Goal: Find specific page/section: Find specific page/section

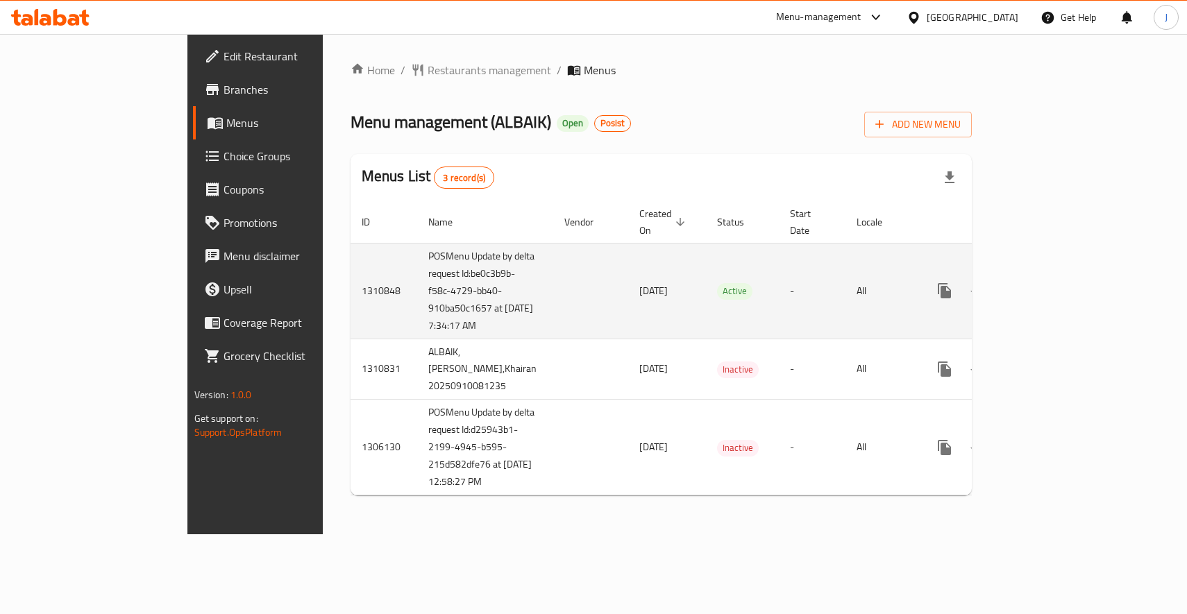
drag, startPoint x: 336, startPoint y: 260, endPoint x: 359, endPoint y: 347, distance: 90.4
click at [417, 339] on td "POSMenu Update by delta request Id:be0c3b9b-f58c-4729-bb40-910ba50c1657 at 9/16…" at bounding box center [485, 291] width 136 height 96
copy td "request Id:be0c3b9b-f58c-4729-bb40-910ba50c1657 at 9/16/2025 7:34:17 AM"
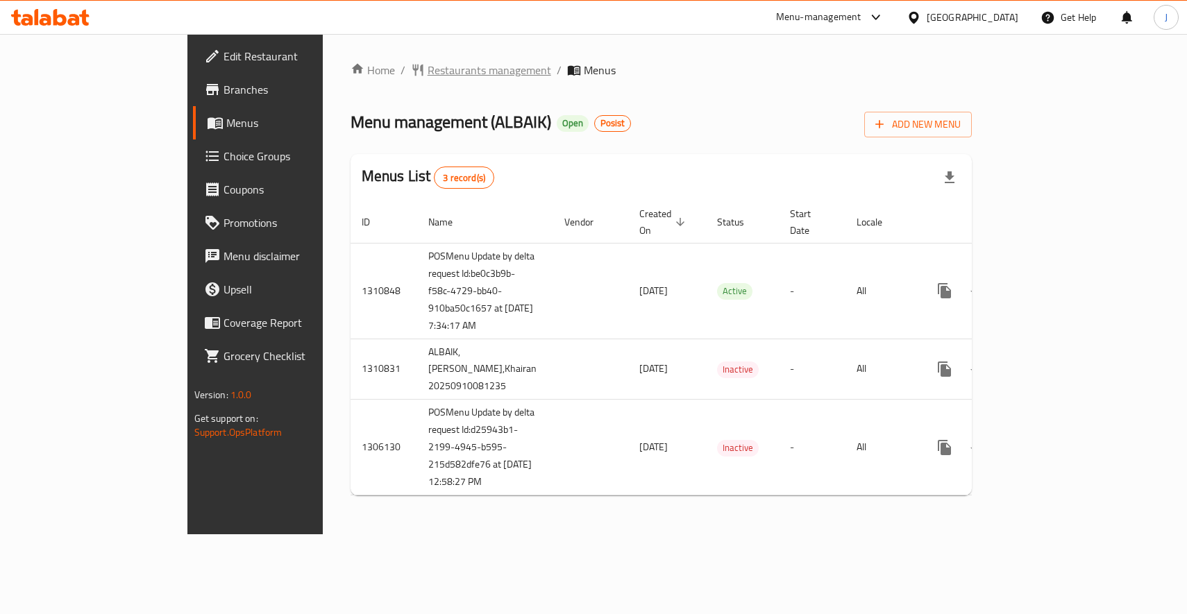
click at [427, 67] on span "Restaurants management" at bounding box center [489, 70] width 124 height 17
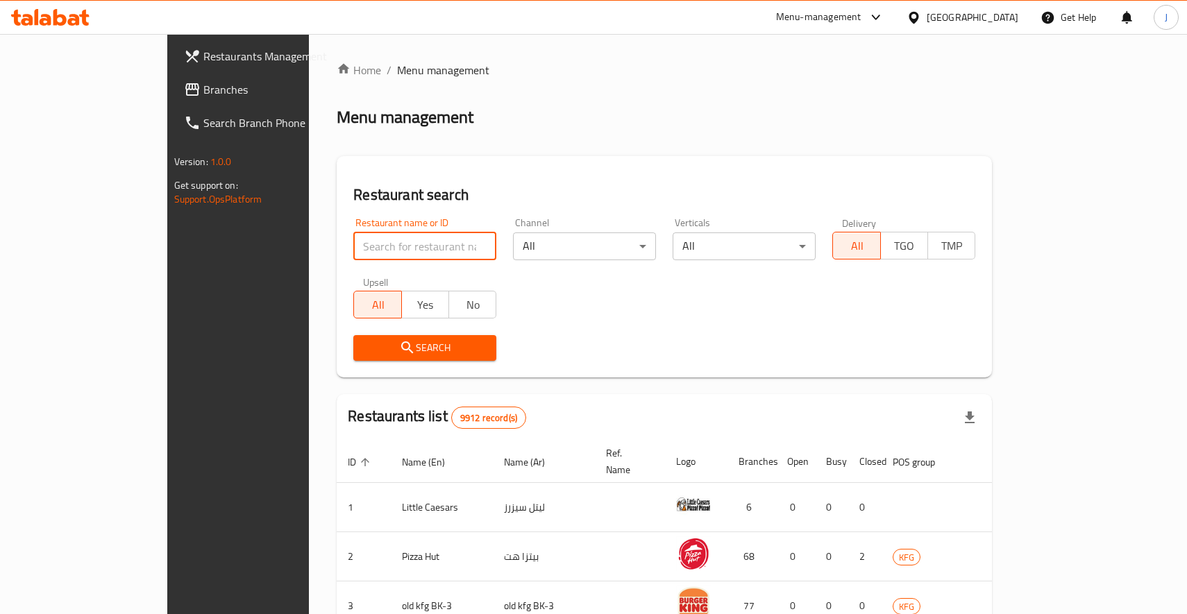
click at [409, 244] on input "search" at bounding box center [424, 246] width 143 height 28
paste input "703457"
type input "703457"
click button "Search" at bounding box center [424, 348] width 143 height 26
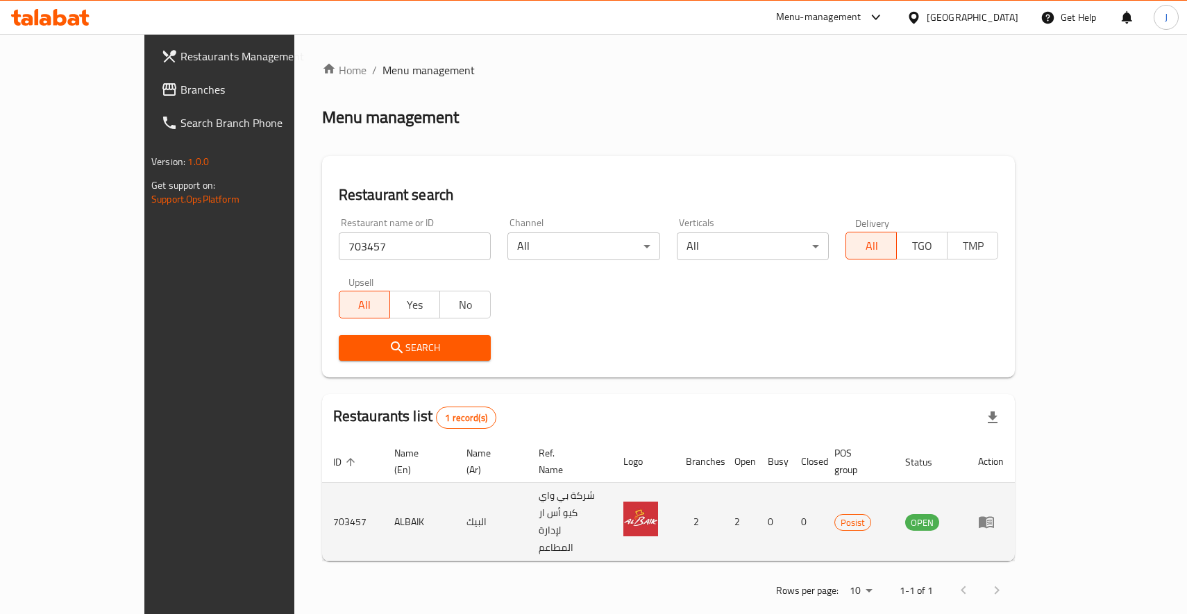
click at [967, 489] on td "OPEN" at bounding box center [930, 522] width 73 height 78
click at [383, 493] on td "ALBAIK" at bounding box center [419, 522] width 72 height 78
click at [322, 488] on td "703457" at bounding box center [352, 522] width 61 height 78
click at [994, 517] on icon "enhanced table" at bounding box center [985, 523] width 15 height 12
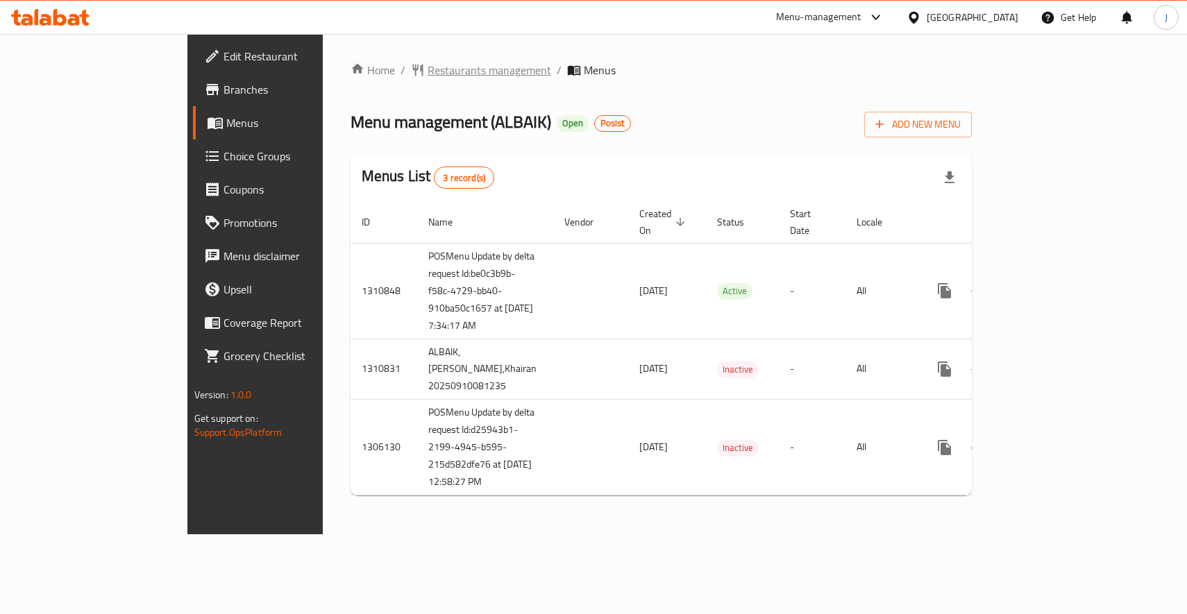
click at [427, 69] on span "Restaurants management" at bounding box center [489, 70] width 124 height 17
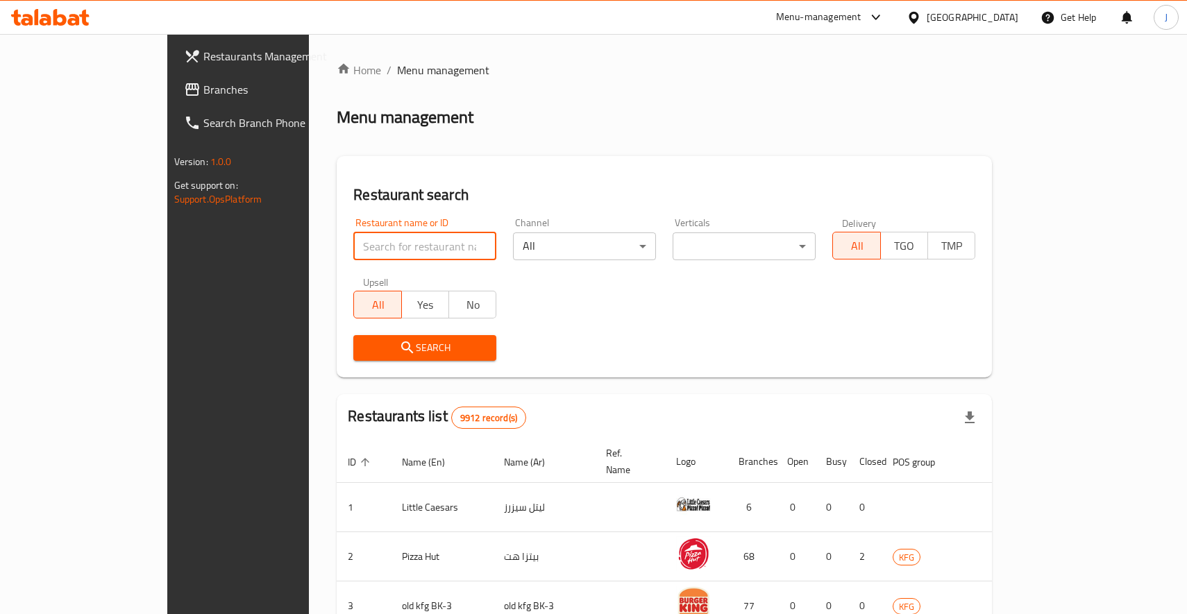
click at [353, 249] on input "search" at bounding box center [424, 246] width 143 height 28
paste input "717998"
type input "717998"
click button "Search" at bounding box center [424, 348] width 143 height 26
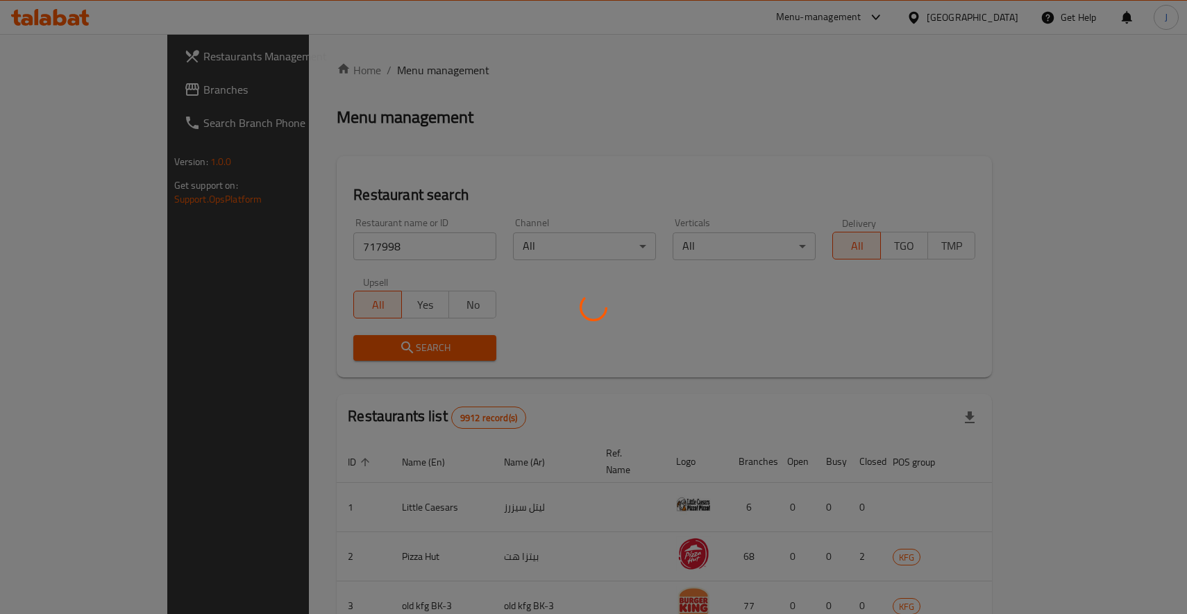
click at [551, 321] on div at bounding box center [593, 307] width 1187 height 614
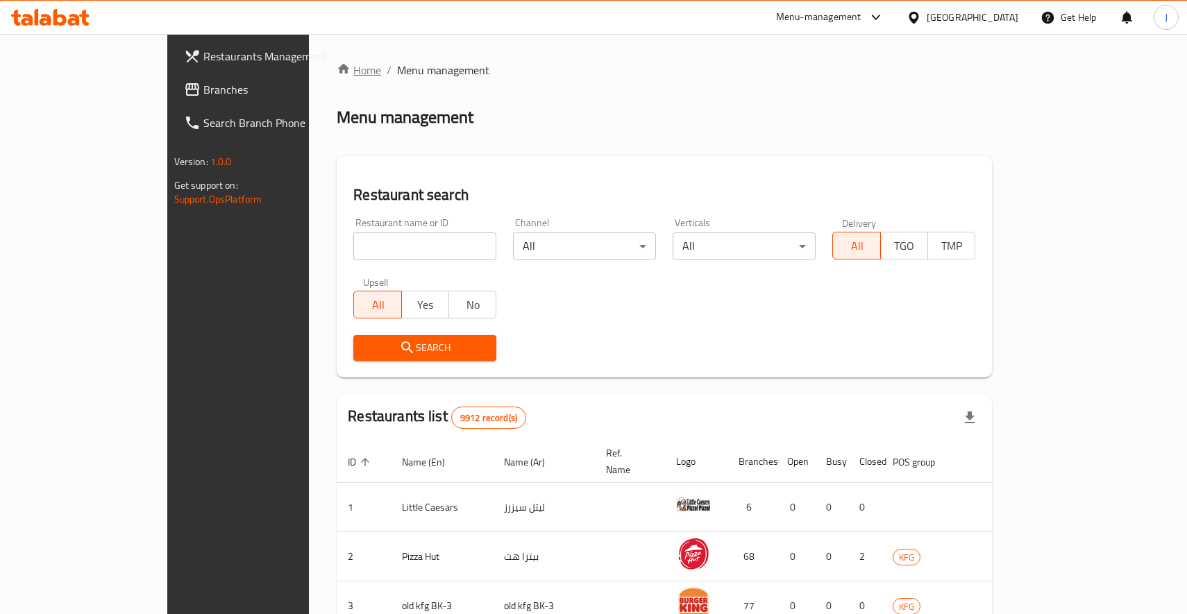
click at [337, 70] on link "Home" at bounding box center [359, 70] width 44 height 17
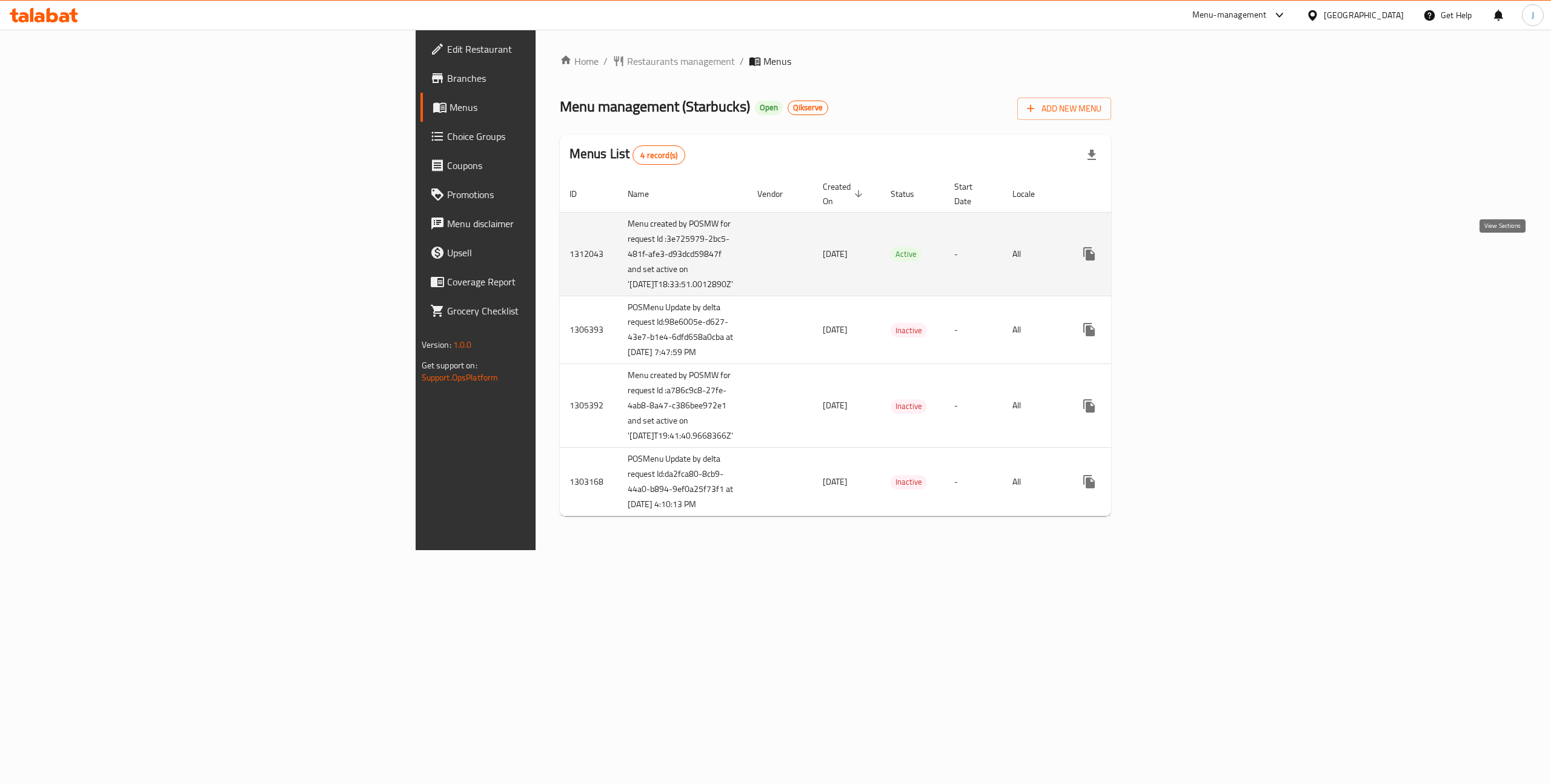
click at [1036, 251] on link "enhanced table" at bounding box center [1176, 253] width 29 height 29
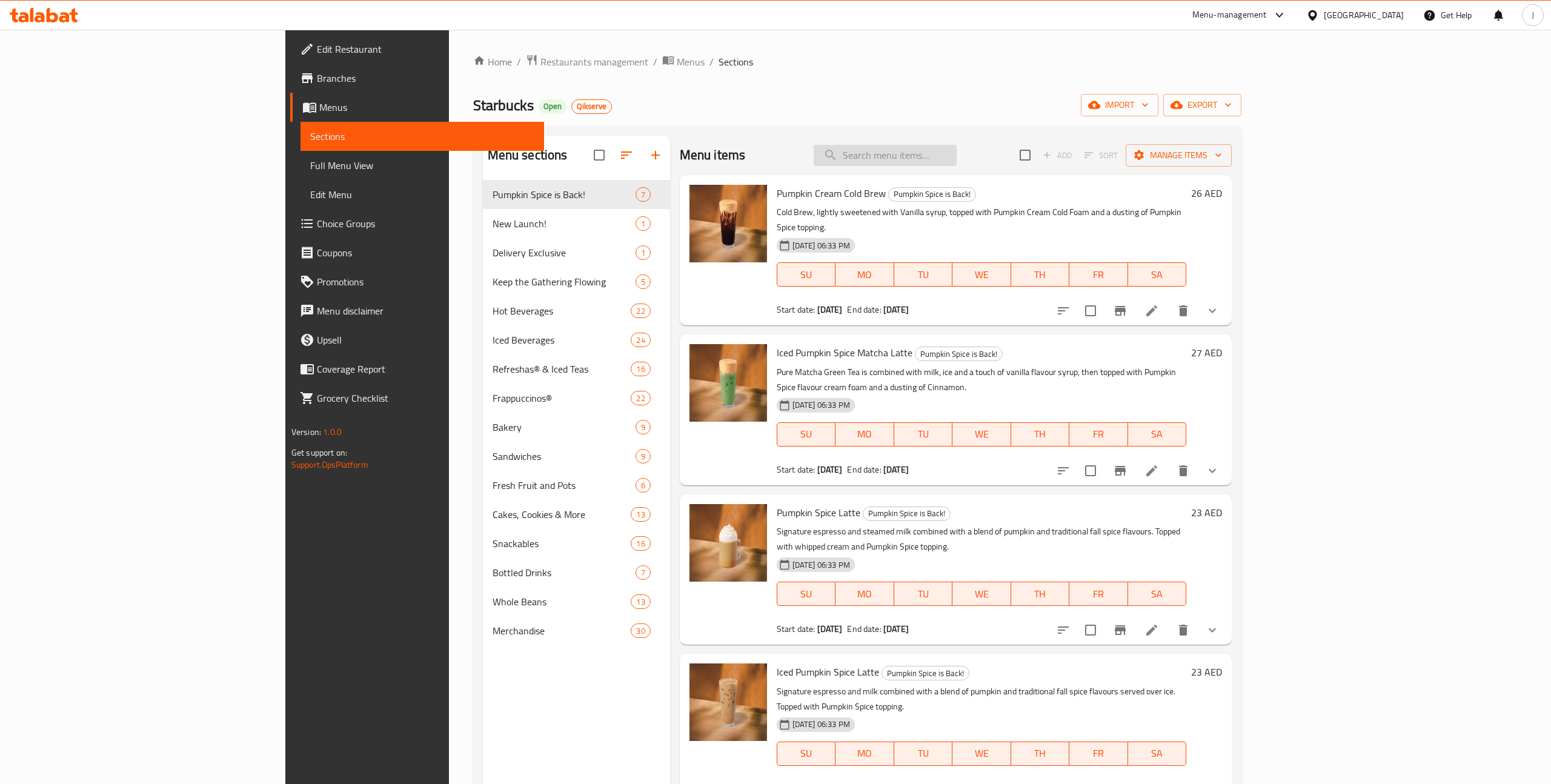
click at [957, 161] on input "search" at bounding box center [886, 155] width 143 height 21
click at [1036, 150] on div "Menu items pumpkin spice Add Sort Manage items" at bounding box center [956, 155] width 552 height 39
click at [957, 156] on input "pumpkin spice" at bounding box center [886, 155] width 143 height 21
type input "pumpkin spice Cr"
